Goal: Task Accomplishment & Management: Use online tool/utility

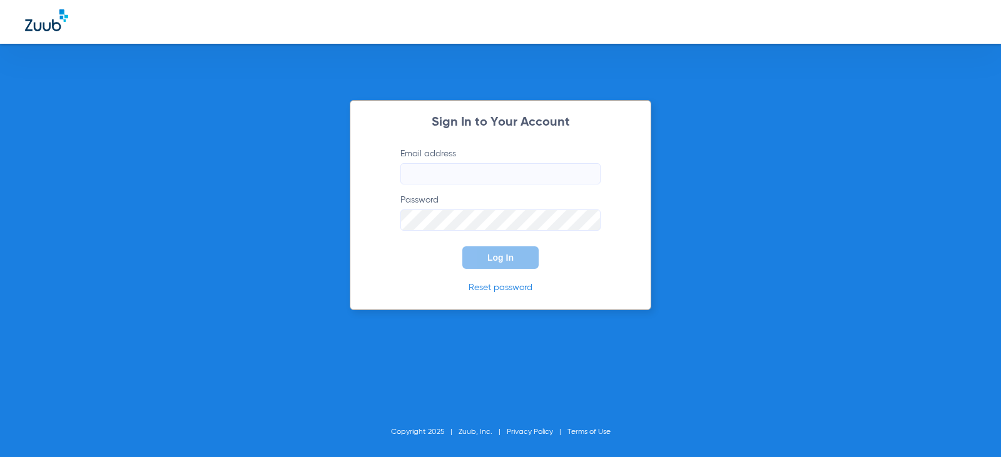
click at [423, 173] on input "Email address" at bounding box center [500, 173] width 200 height 21
type input "[EMAIL_ADDRESS][DOMAIN_NAME]"
click at [485, 289] on link "Reset password" at bounding box center [500, 287] width 64 height 9
click at [462, 246] on button "Log In" at bounding box center [500, 257] width 76 height 23
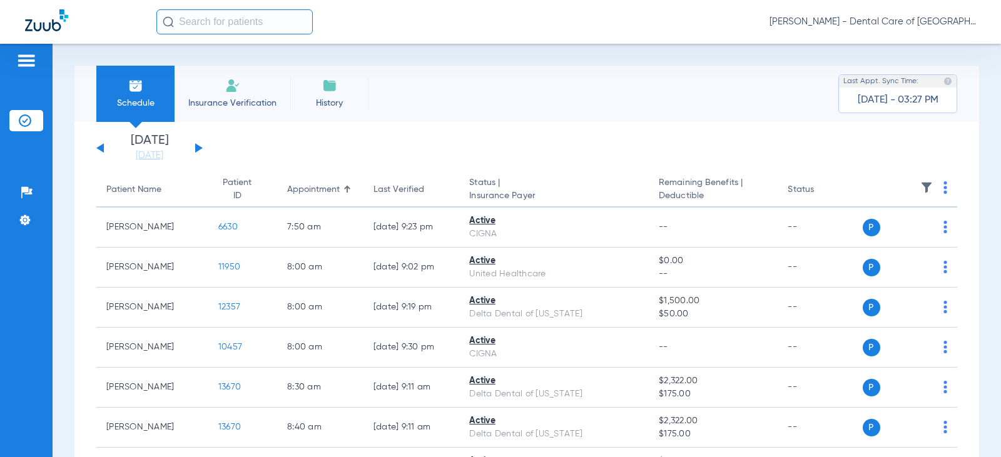
click at [920, 186] on img at bounding box center [926, 187] width 13 height 13
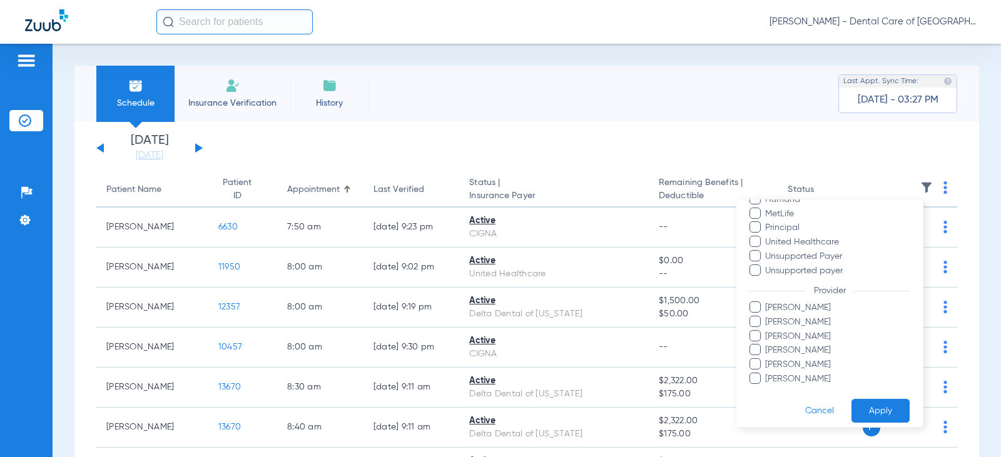
scroll to position [384, 0]
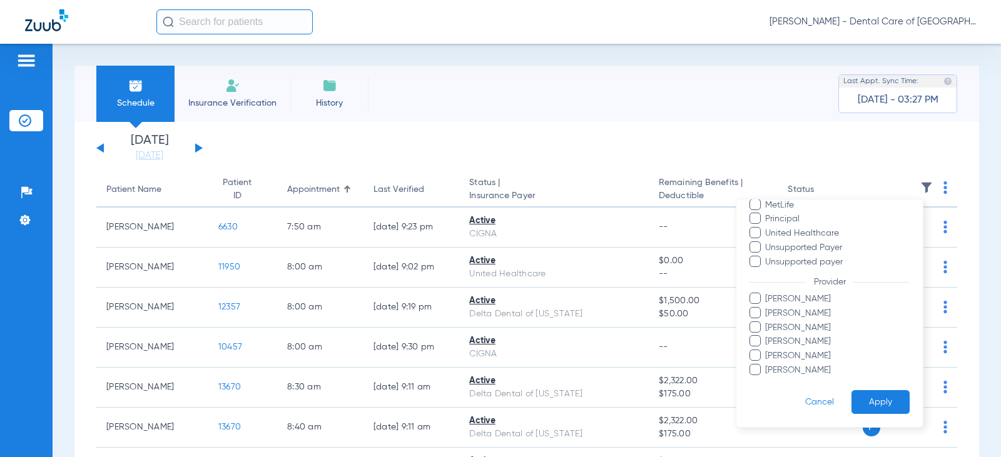
click at [869, 159] on div at bounding box center [500, 228] width 1001 height 457
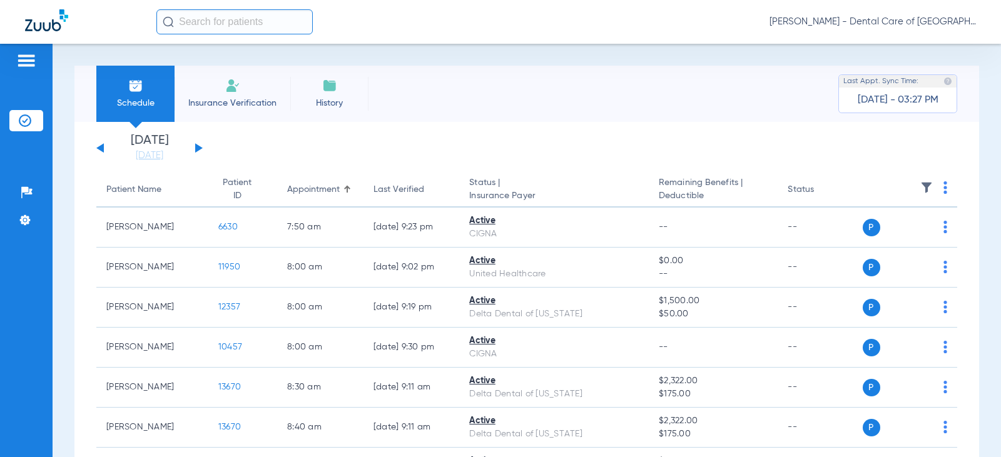
click at [943, 190] on img at bounding box center [945, 187] width 4 height 13
click at [876, 161] on div at bounding box center [500, 228] width 1001 height 457
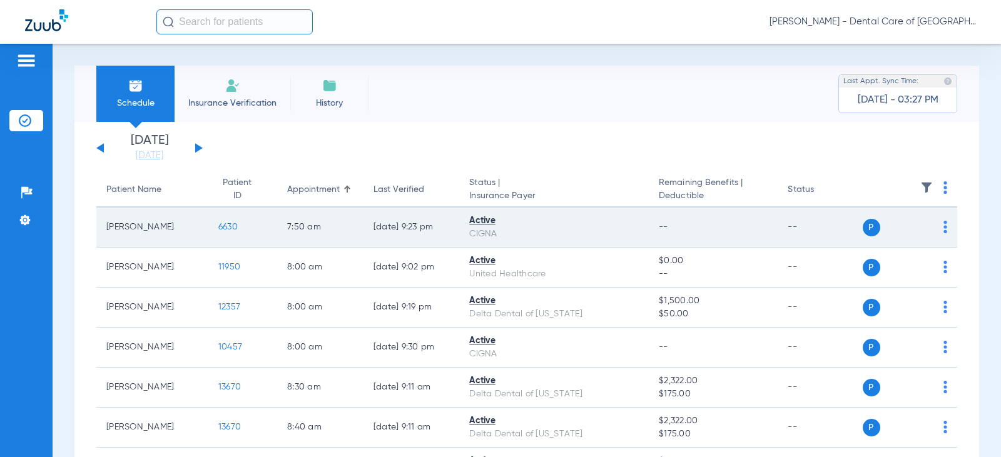
click at [943, 226] on img at bounding box center [945, 227] width 4 height 13
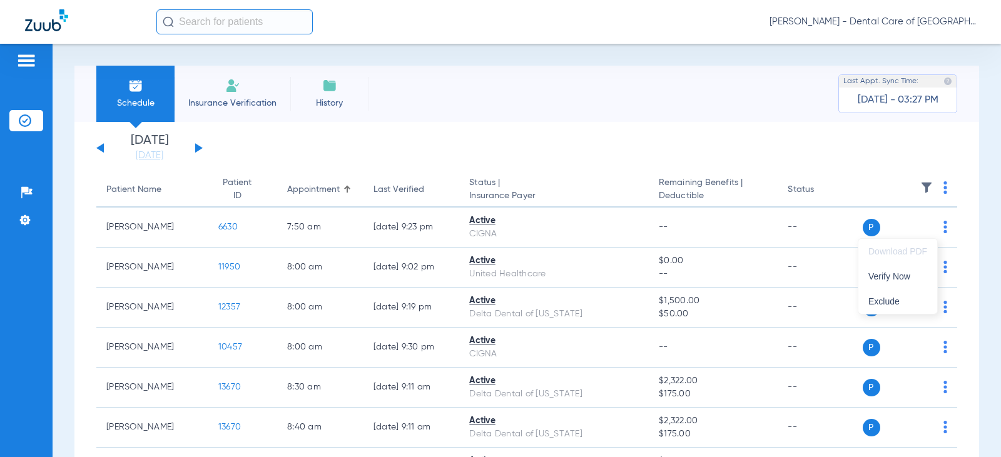
click at [871, 162] on div at bounding box center [500, 228] width 1001 height 457
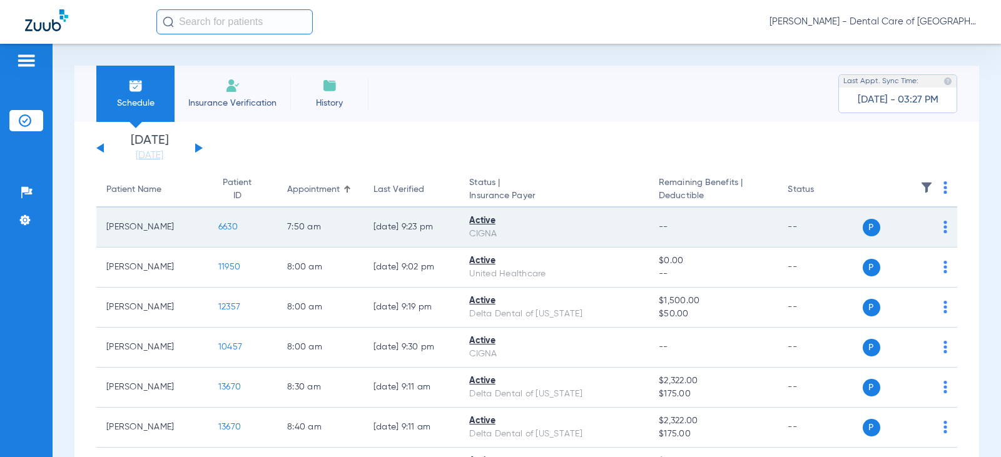
click at [218, 229] on span "6630" at bounding box center [227, 227] width 19 height 9
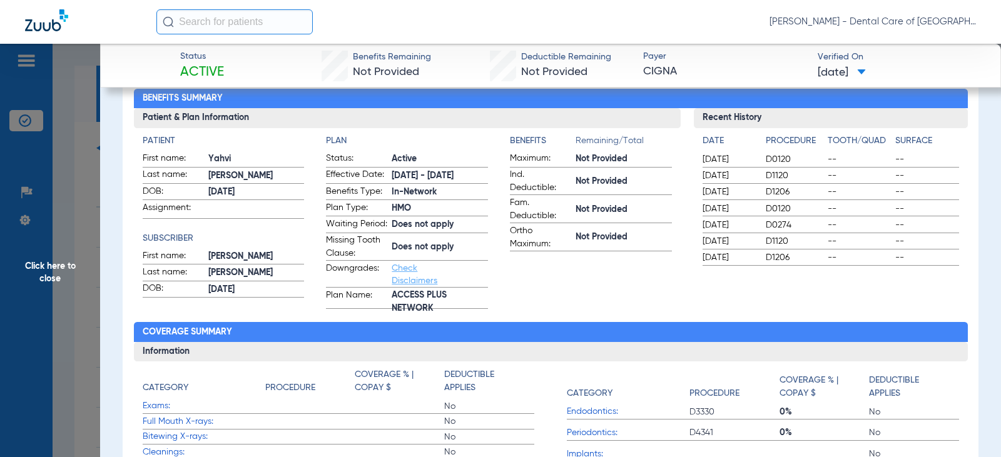
scroll to position [0, 0]
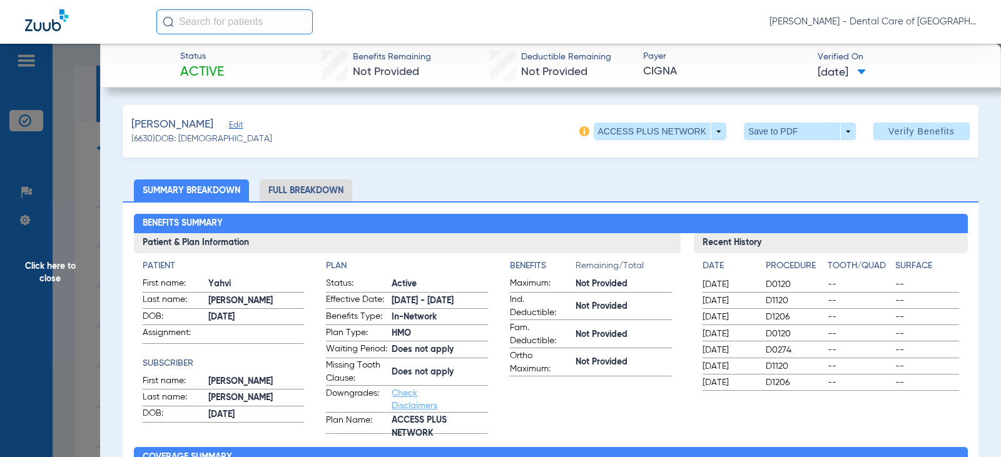
click at [94, 133] on span "Click here to close" at bounding box center [50, 272] width 100 height 457
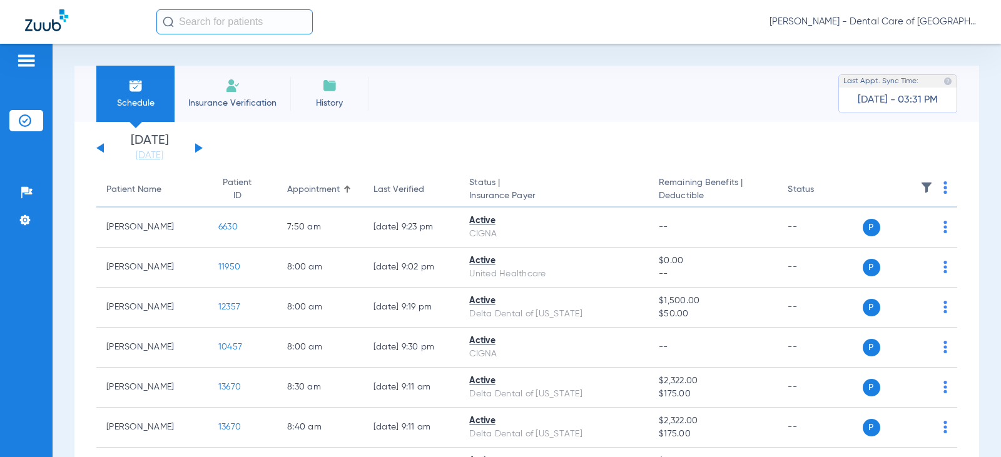
click at [236, 92] on img at bounding box center [232, 85] width 15 height 15
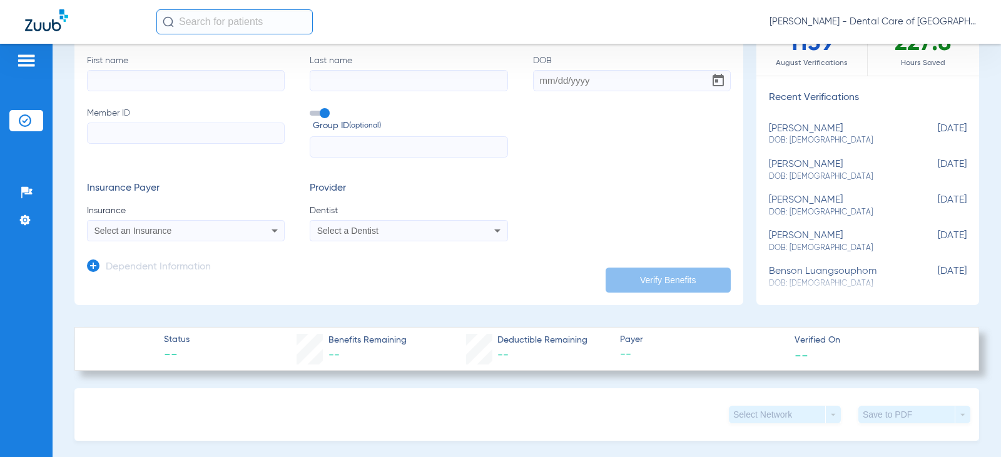
scroll to position [125, 0]
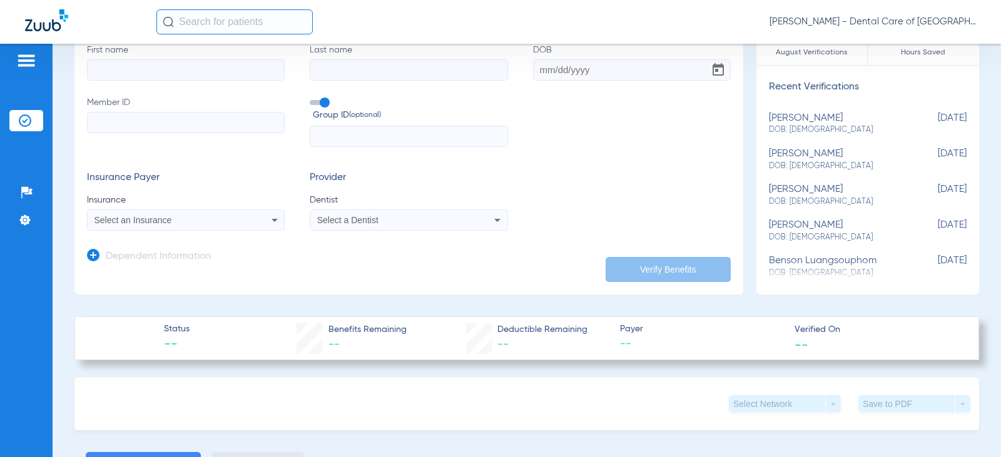
click at [176, 223] on div "Select an Insurance" at bounding box center [167, 220] width 147 height 9
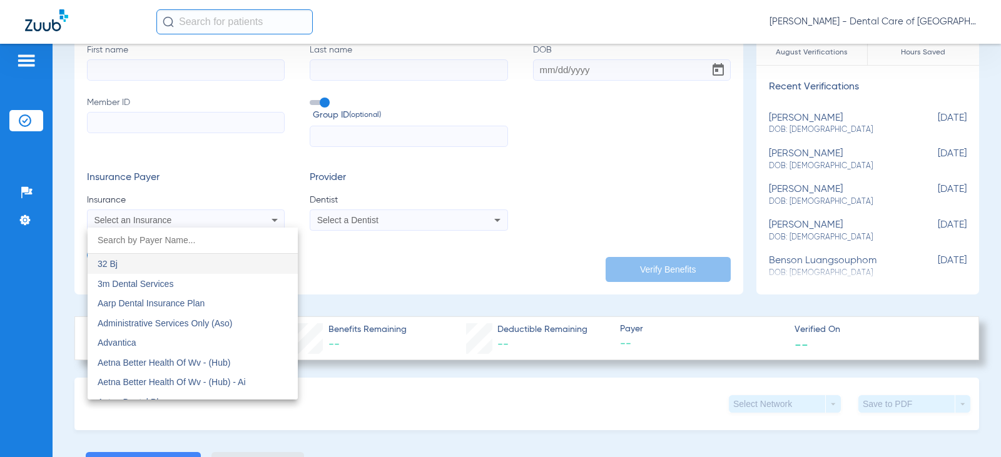
click at [184, 190] on div at bounding box center [500, 228] width 1001 height 457
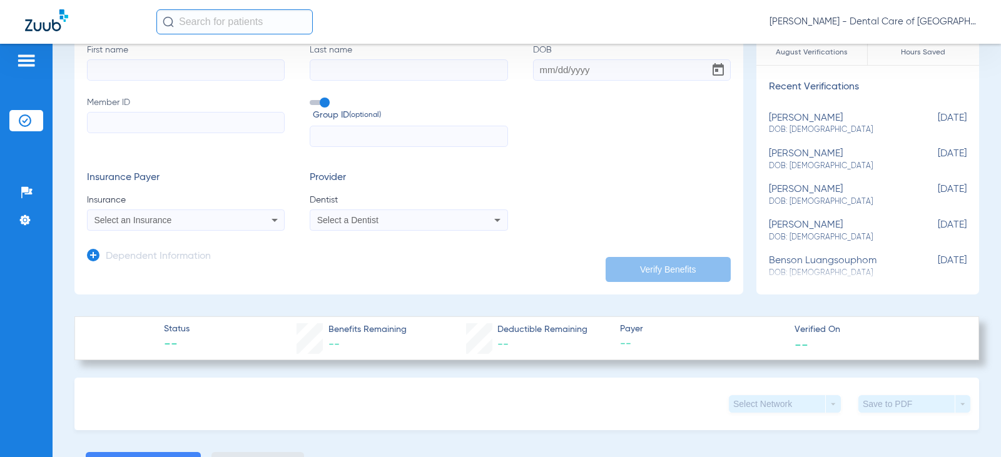
click at [369, 221] on span "Select a Dentist" at bounding box center [347, 220] width 61 height 10
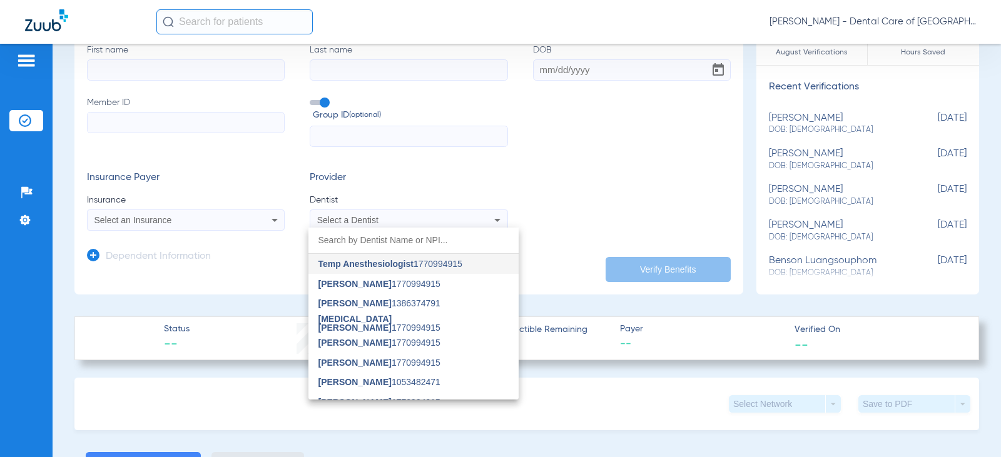
click at [379, 191] on div at bounding box center [500, 228] width 1001 height 457
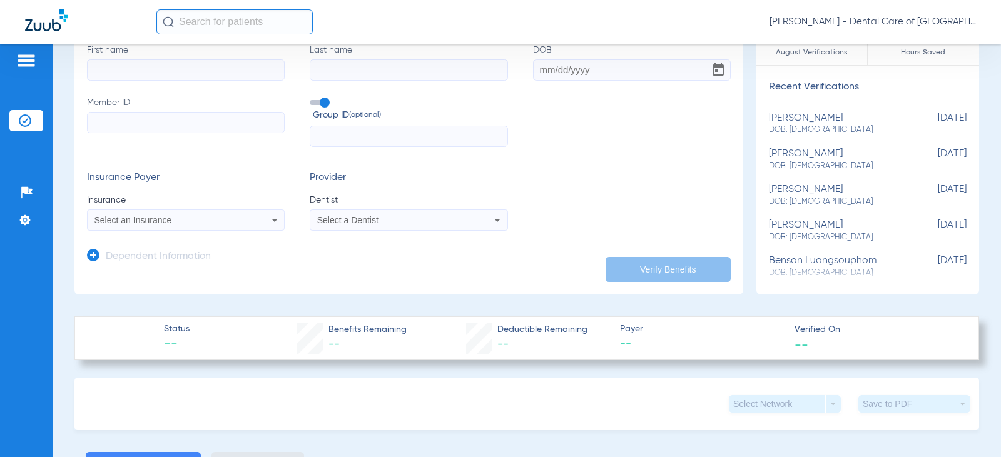
click at [235, 218] on div "Select an Insurance" at bounding box center [167, 220] width 147 height 9
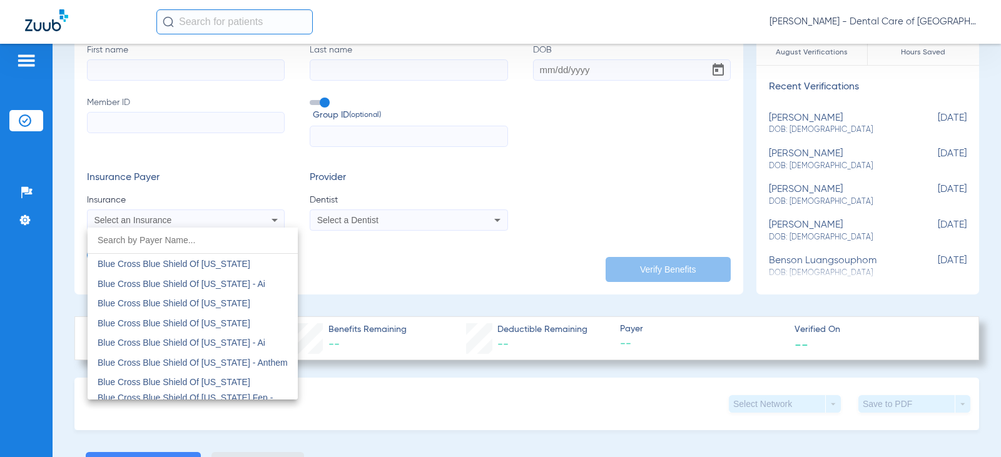
scroll to position [1501, 0]
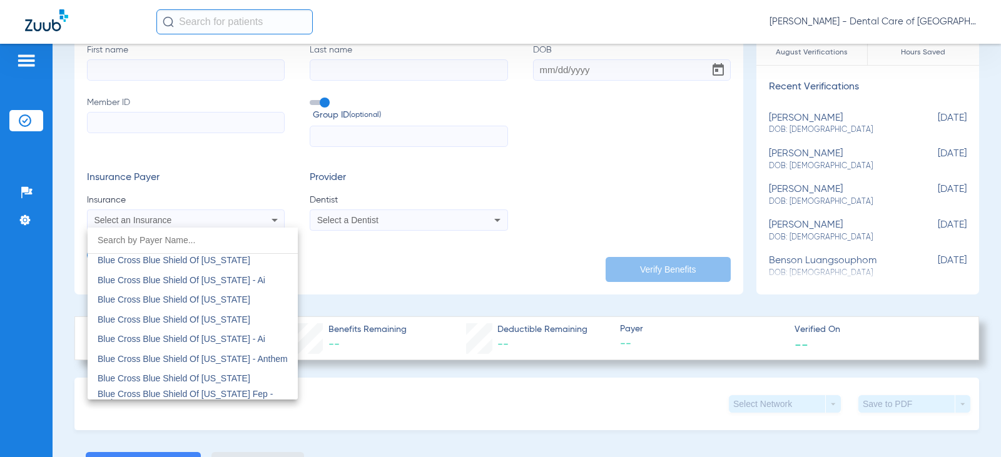
click at [190, 170] on div at bounding box center [500, 228] width 1001 height 457
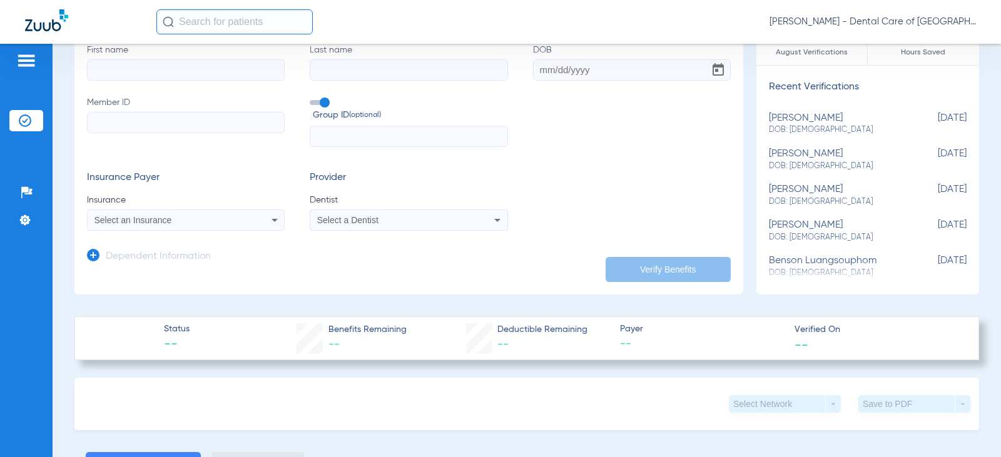
click at [193, 21] on input "text" at bounding box center [234, 21] width 156 height 25
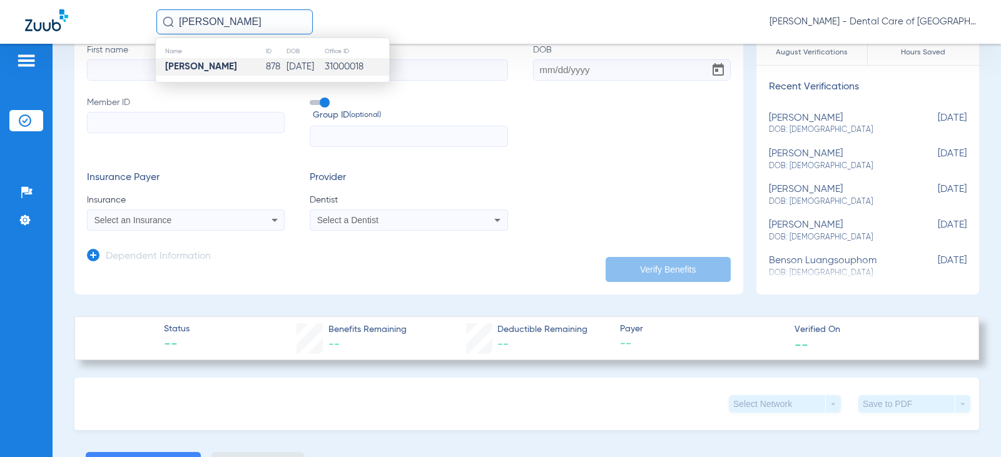
click at [180, 68] on strong "[PERSON_NAME]" at bounding box center [201, 66] width 72 height 9
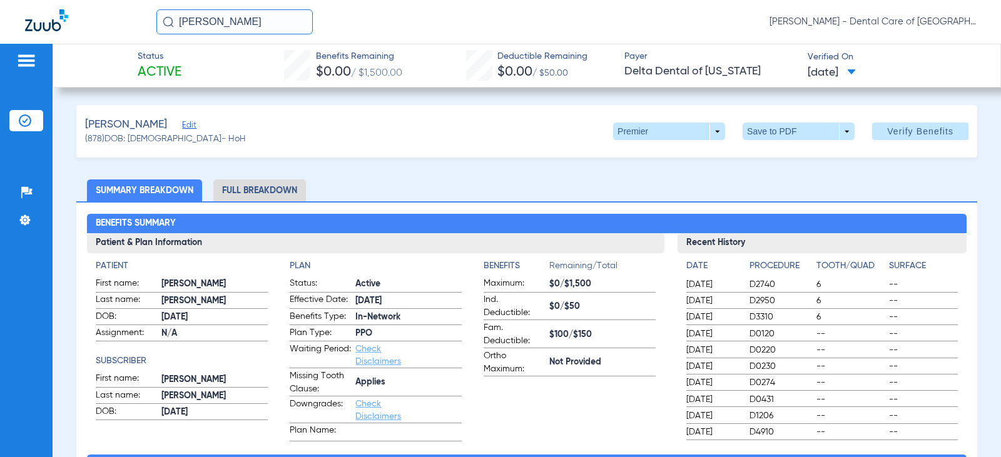
click at [182, 126] on span "Edit" at bounding box center [187, 127] width 11 height 12
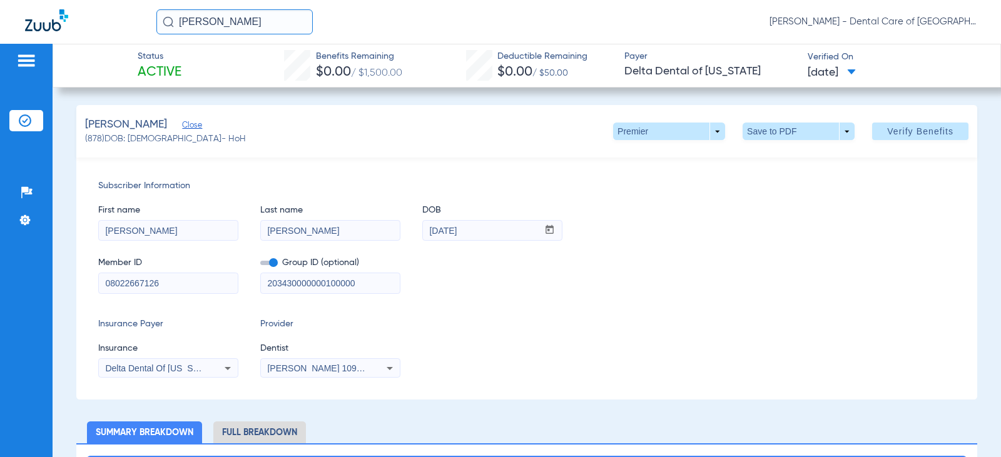
click at [182, 126] on span "Close" at bounding box center [187, 127] width 11 height 12
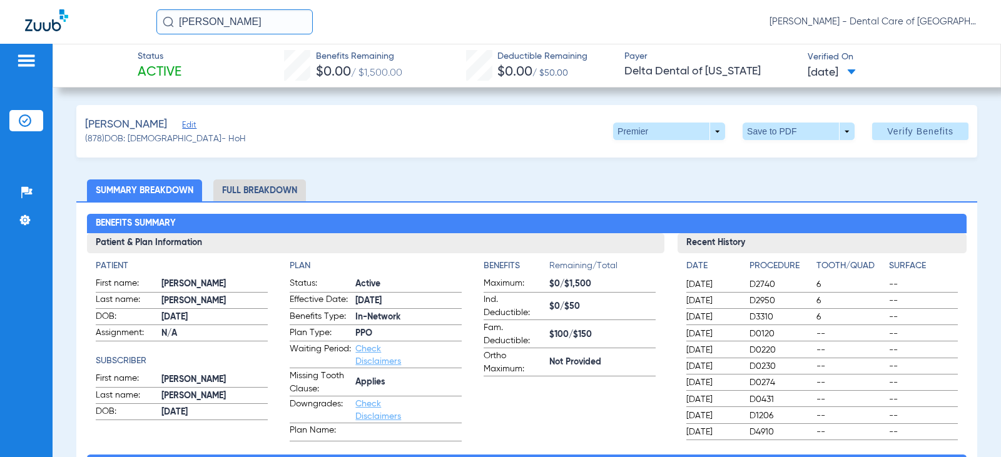
drag, startPoint x: 237, startPoint y: 21, endPoint x: 151, endPoint y: 17, distance: 86.4
click at [151, 17] on div "[PERSON_NAME] [PERSON_NAME] - Dental Care of [GEOGRAPHIC_DATA]" at bounding box center [500, 22] width 1001 height 44
type input "[PERSON_NAME]"
click at [277, 21] on input "[PERSON_NAME]" at bounding box center [234, 21] width 156 height 25
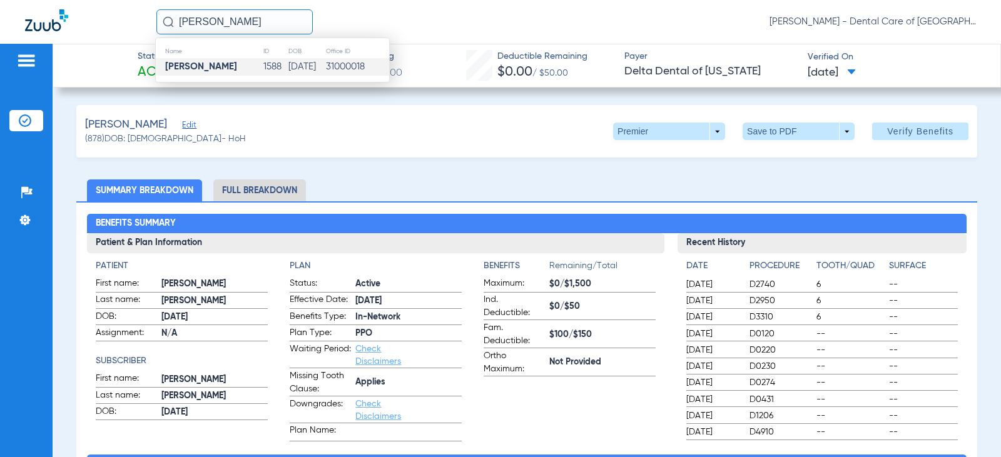
click at [230, 68] on strong "[PERSON_NAME]" at bounding box center [201, 66] width 72 height 9
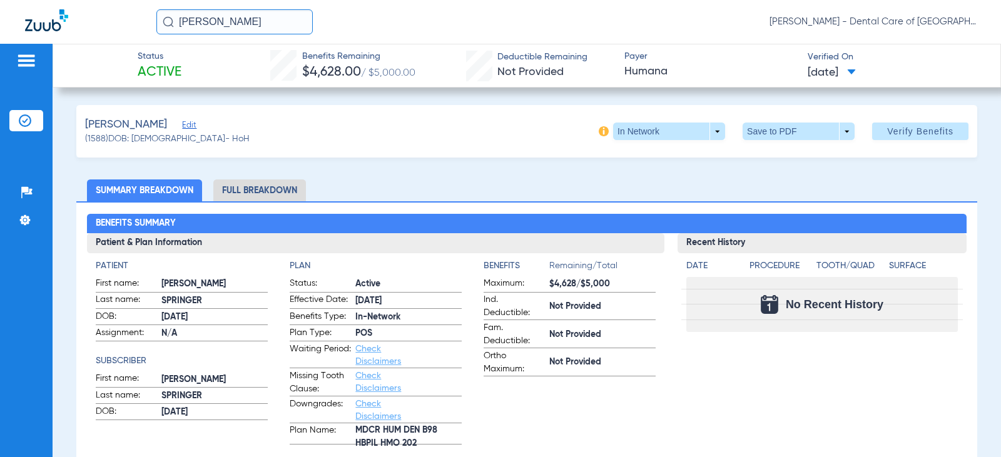
click at [24, 62] on img at bounding box center [26, 60] width 20 height 15
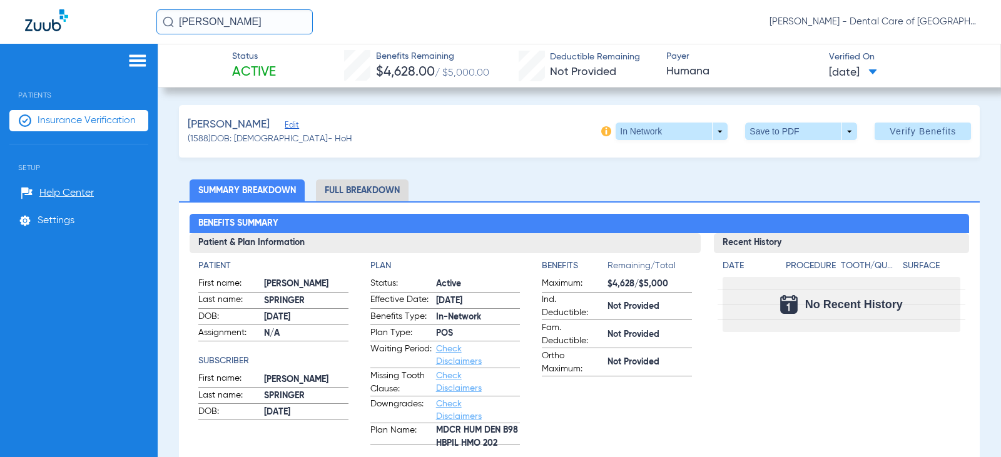
click at [133, 61] on img at bounding box center [138, 60] width 20 height 15
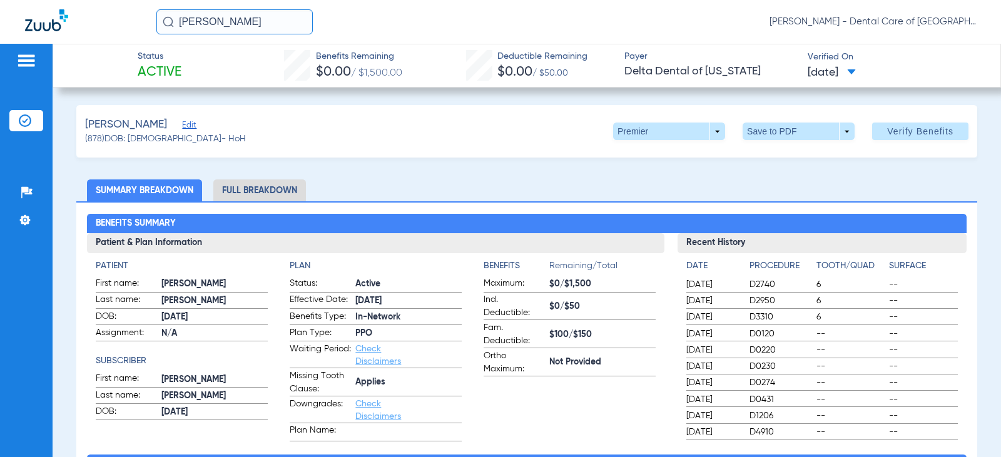
click at [25, 59] on img at bounding box center [26, 60] width 20 height 15
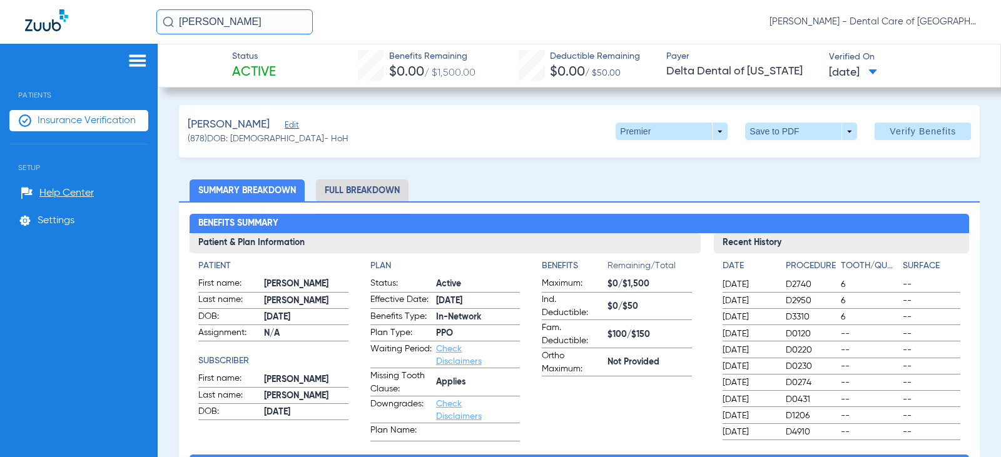
click at [37, 118] on li "Insurance Verification" at bounding box center [78, 120] width 139 height 21
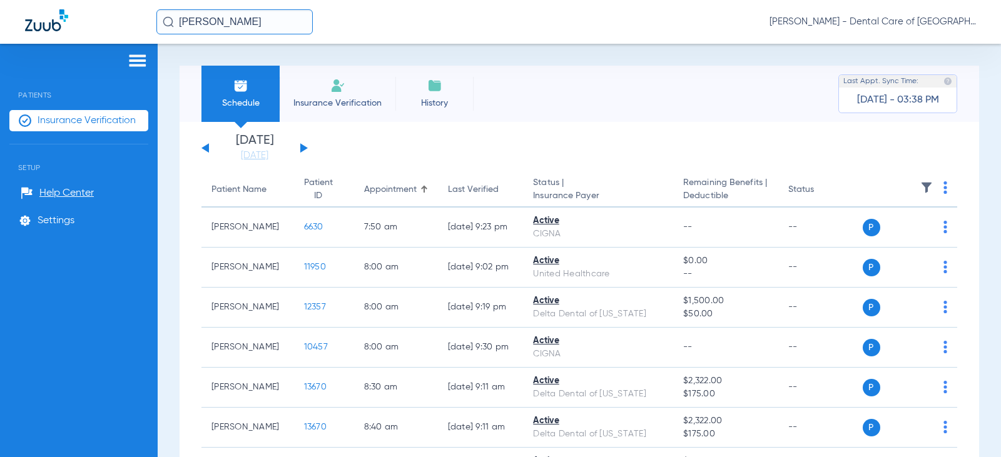
click at [337, 103] on span "Insurance Verification" at bounding box center [337, 103] width 97 height 13
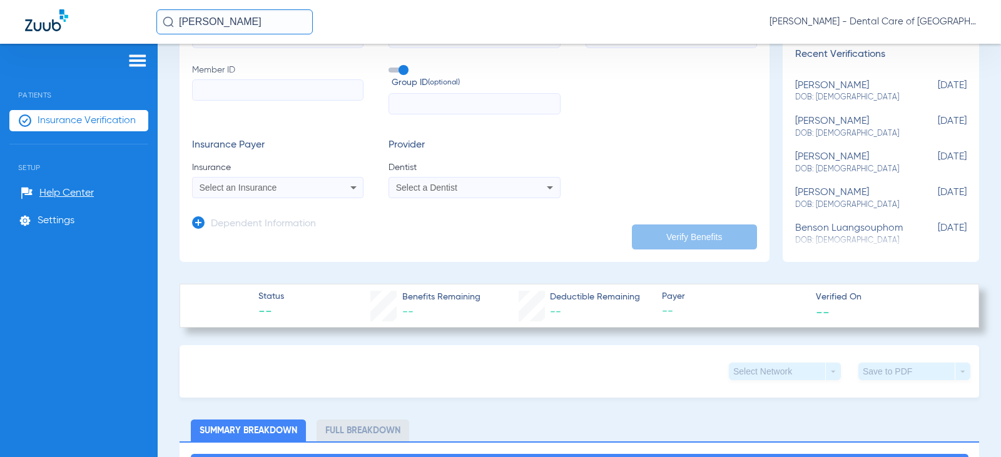
scroll to position [188, 0]
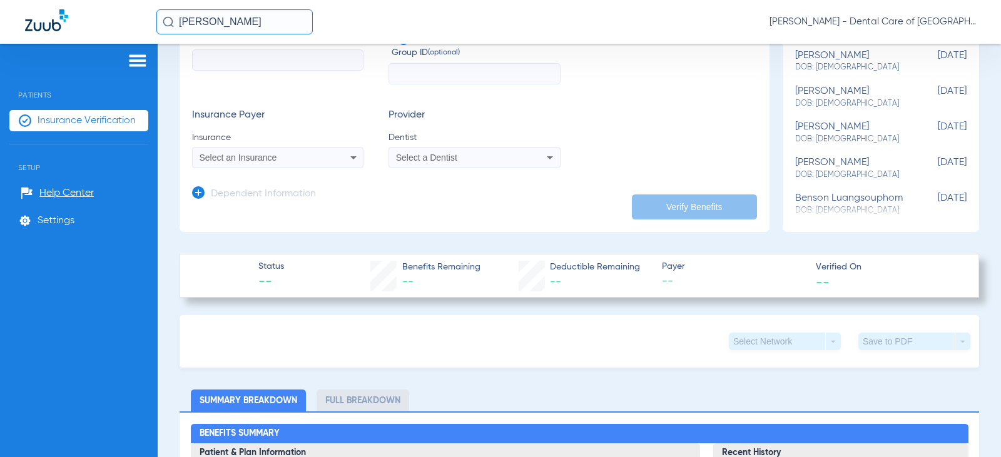
click at [638, 117] on div "Insurance Payer Insurance Select an Insurance Provider Dentist Select a Dentist" at bounding box center [474, 138] width 565 height 59
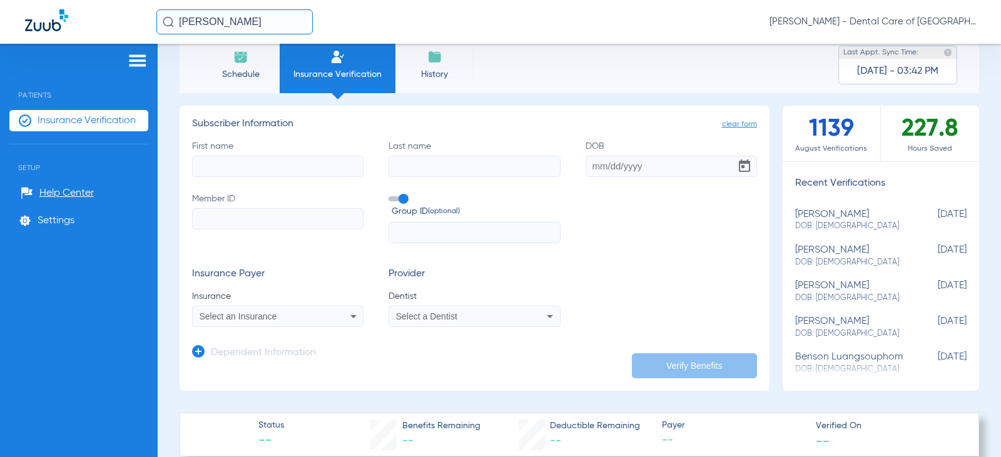
scroll to position [0, 0]
